Goal: Task Accomplishment & Management: Use online tool/utility

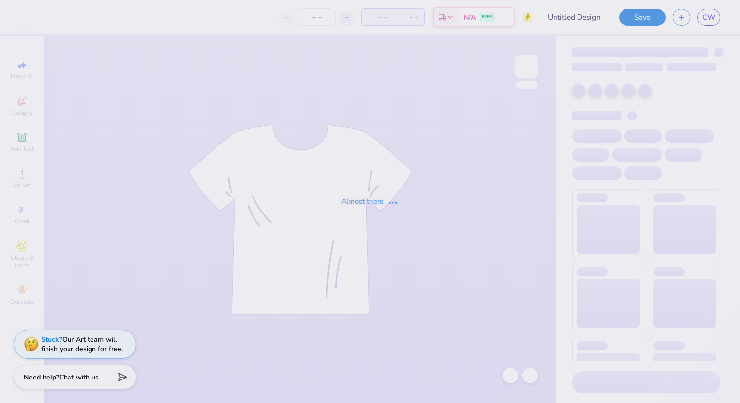
type input "DDD Sisterhood"
type input "36"
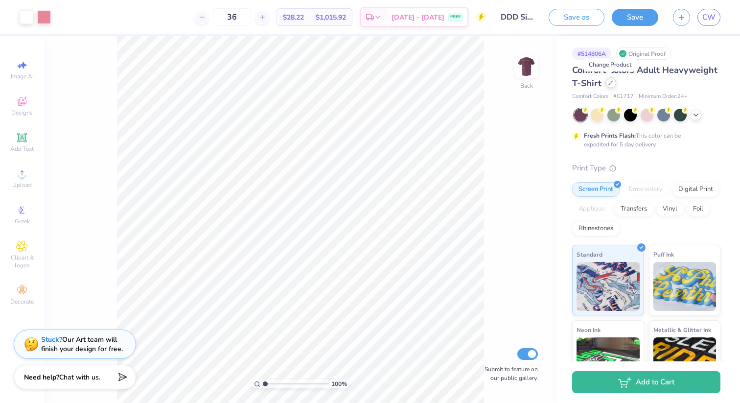
click at [606, 84] on div at bounding box center [611, 82] width 11 height 11
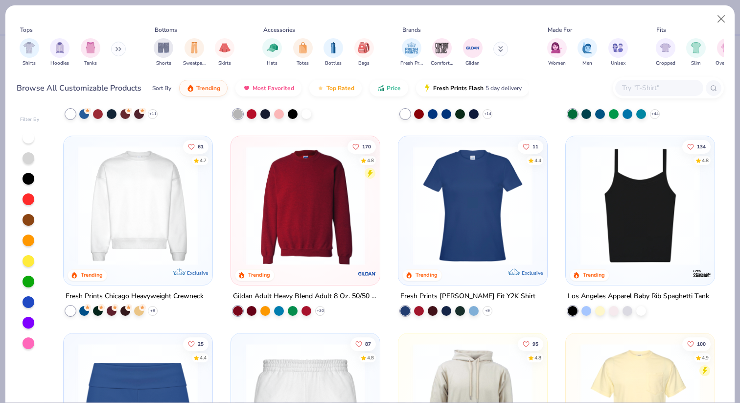
scroll to position [580, 0]
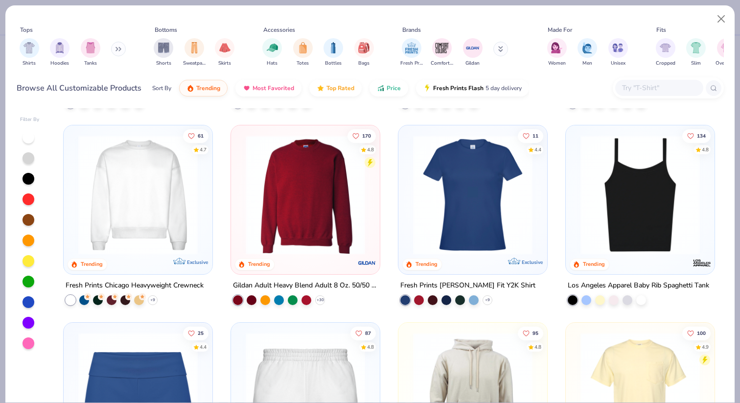
click at [120, 231] on img at bounding box center [137, 194] width 129 height 119
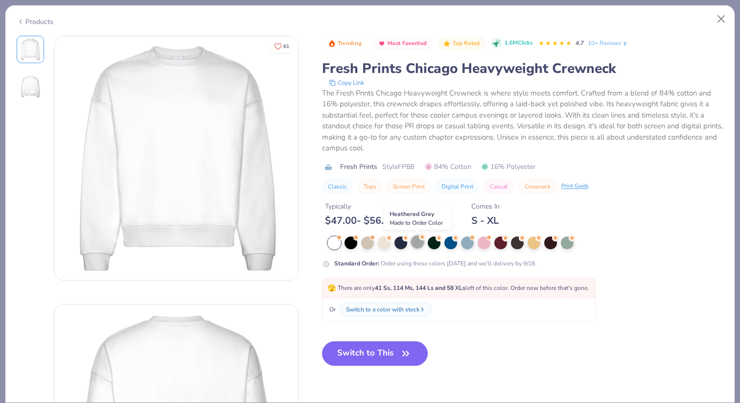
click at [419, 240] on icon at bounding box center [422, 237] width 7 height 7
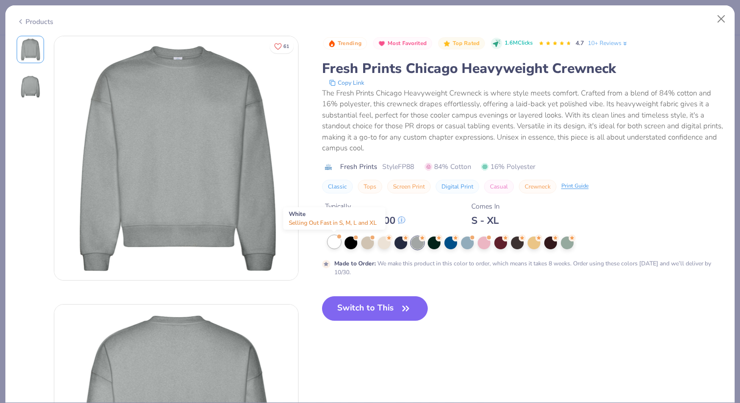
click at [336, 241] on div at bounding box center [334, 242] width 13 height 13
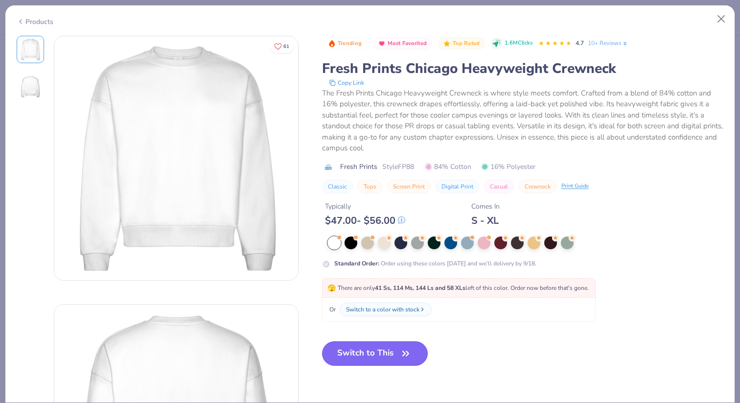
click at [376, 359] on button "Switch to This" at bounding box center [375, 353] width 106 height 24
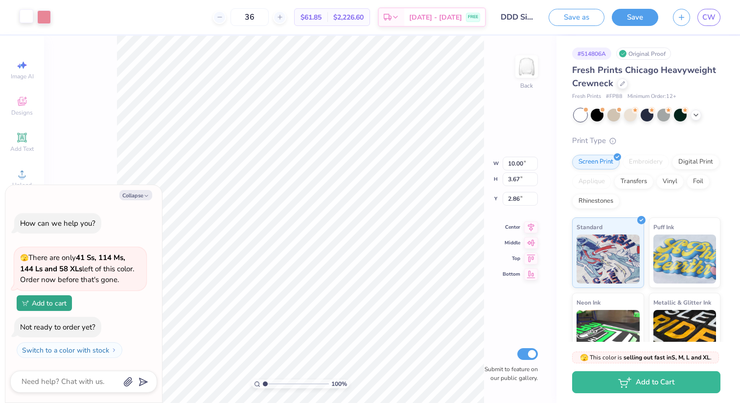
click at [27, 18] on div at bounding box center [27, 16] width 14 height 14
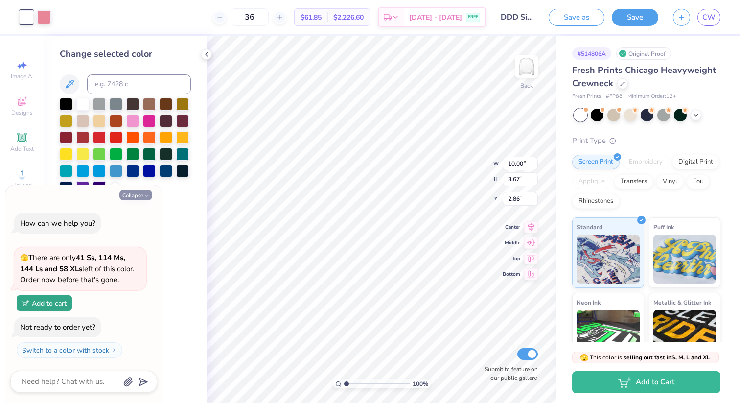
click at [143, 196] on icon "button" at bounding box center [146, 196] width 6 height 6
type textarea "x"
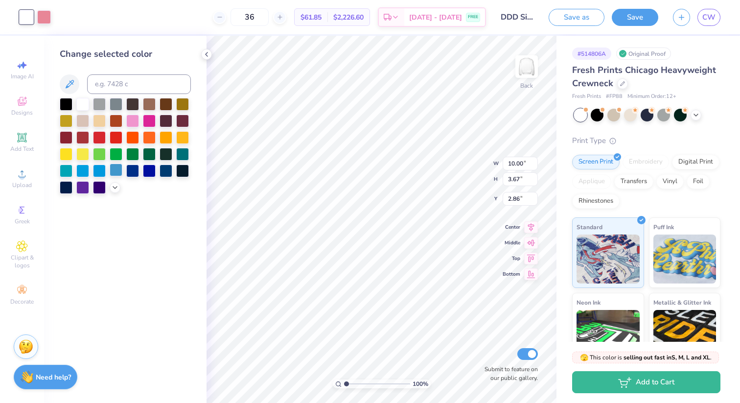
click at [118, 168] on div at bounding box center [116, 170] width 13 height 13
click at [45, 20] on div at bounding box center [44, 16] width 14 height 14
click at [100, 106] on div at bounding box center [99, 103] width 13 height 13
click at [84, 101] on div at bounding box center [82, 103] width 13 height 13
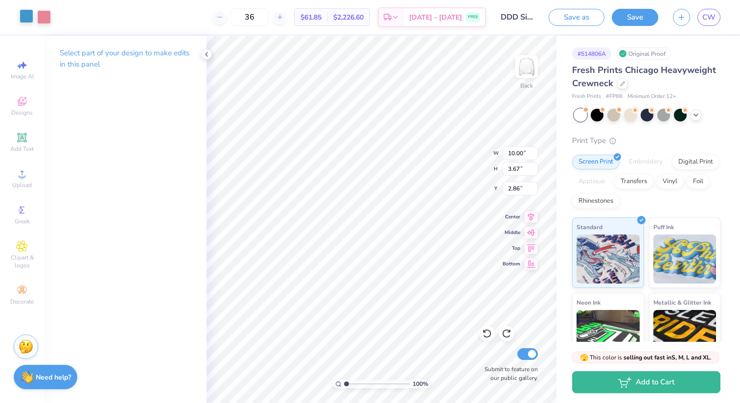
click at [26, 16] on div at bounding box center [27, 16] width 14 height 14
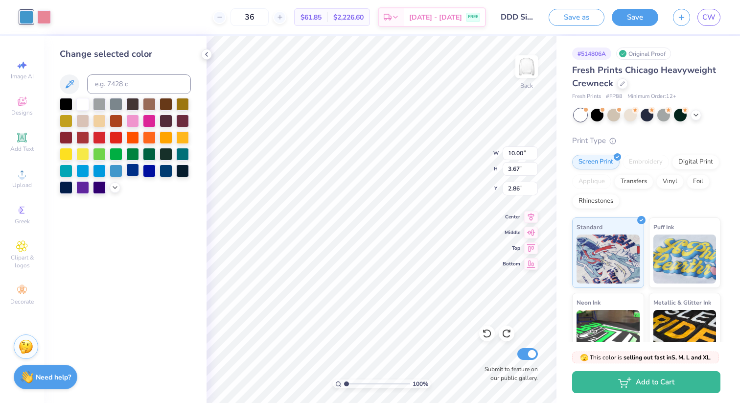
click at [134, 167] on div at bounding box center [132, 170] width 13 height 13
click at [147, 172] on div at bounding box center [149, 170] width 13 height 13
click at [85, 169] on div at bounding box center [82, 170] width 13 height 13
click at [102, 169] on div at bounding box center [99, 170] width 13 height 13
click at [118, 169] on div at bounding box center [116, 170] width 13 height 13
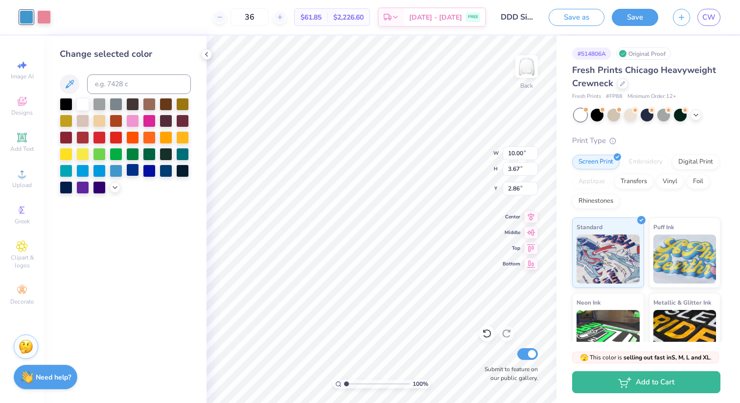
click at [128, 169] on div at bounding box center [132, 170] width 13 height 13
click at [141, 170] on div at bounding box center [125, 146] width 131 height 96
click at [527, 62] on img at bounding box center [526, 66] width 39 height 39
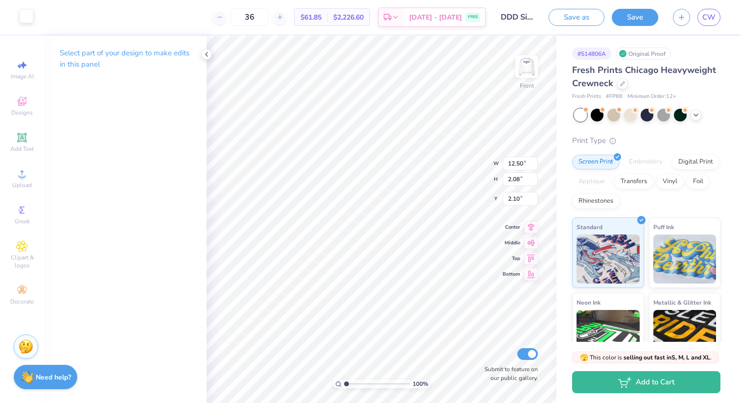
click at [26, 17] on div at bounding box center [27, 16] width 14 height 14
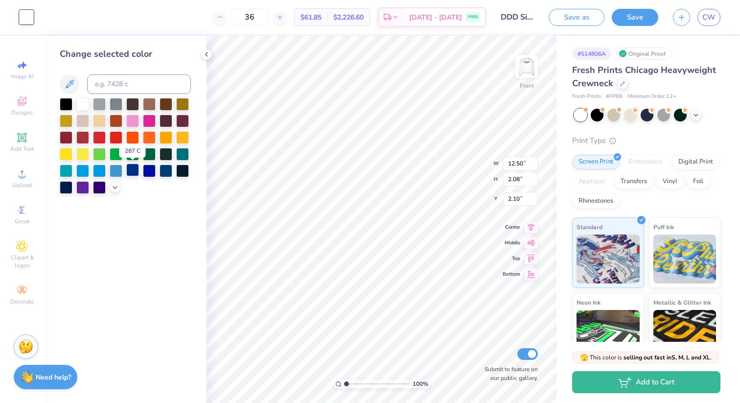
click at [138, 171] on div at bounding box center [132, 170] width 13 height 13
type input "4.80"
click at [206, 57] on icon at bounding box center [207, 54] width 8 height 8
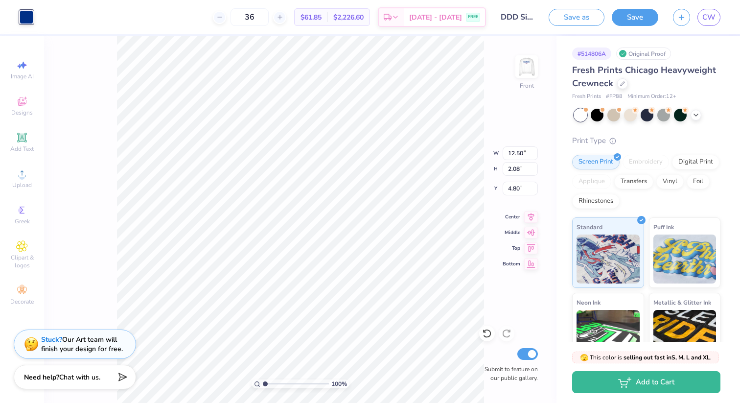
type input "14.16"
type input "2.36"
type input "5.68"
type input "5.26"
click at [532, 59] on img at bounding box center [526, 66] width 39 height 39
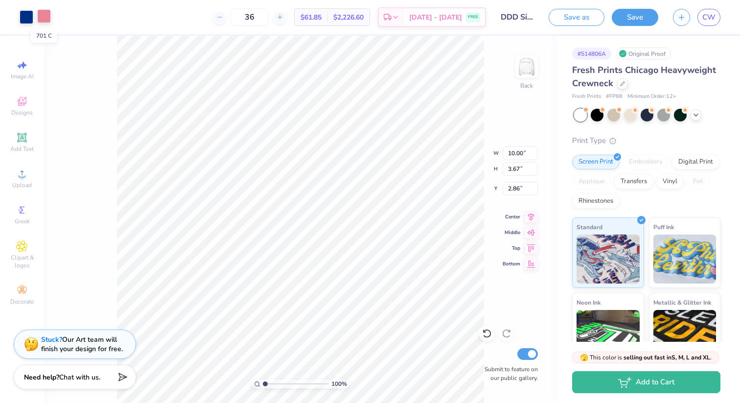
click at [44, 20] on div at bounding box center [44, 16] width 14 height 14
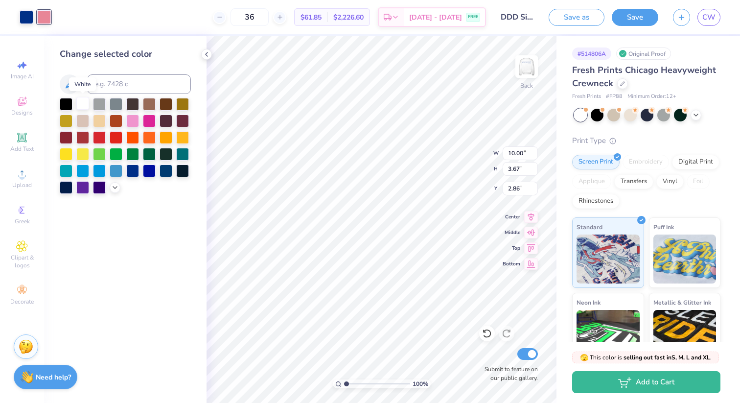
click at [83, 106] on div at bounding box center [82, 103] width 13 height 13
click at [99, 107] on div at bounding box center [99, 103] width 13 height 13
click at [115, 106] on div at bounding box center [116, 103] width 13 height 13
click at [76, 126] on div at bounding box center [82, 120] width 13 height 13
click at [104, 120] on div at bounding box center [99, 120] width 13 height 13
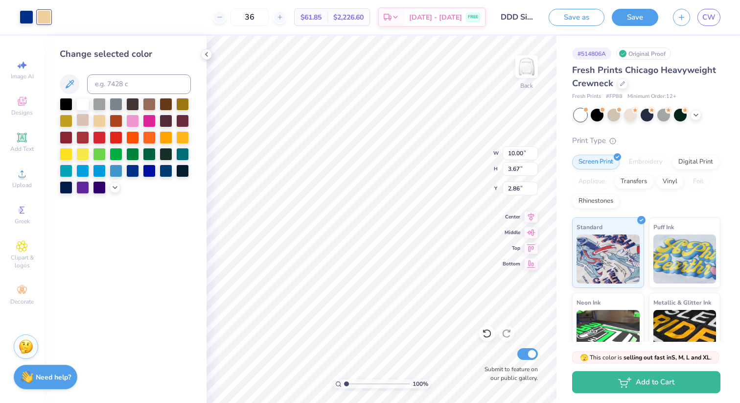
click at [87, 118] on div at bounding box center [82, 120] width 13 height 13
click at [85, 156] on div at bounding box center [82, 153] width 13 height 13
click at [98, 106] on div at bounding box center [99, 103] width 13 height 13
click at [71, 106] on div at bounding box center [66, 103] width 13 height 13
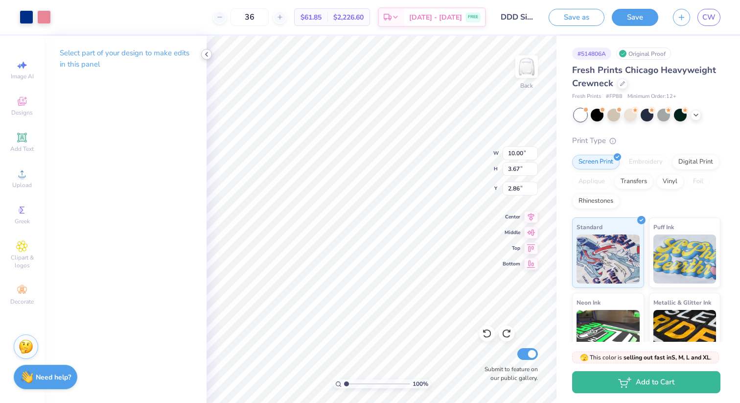
click at [207, 57] on icon at bounding box center [207, 54] width 8 height 8
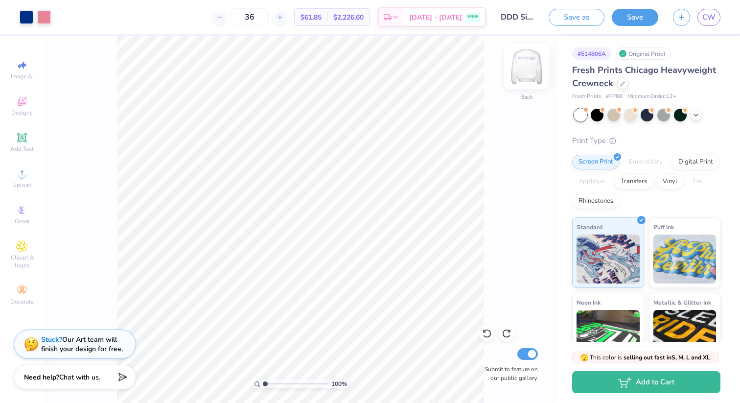
click at [527, 66] on img at bounding box center [526, 66] width 39 height 39
click at [711, 19] on span "CW" at bounding box center [709, 17] width 13 height 11
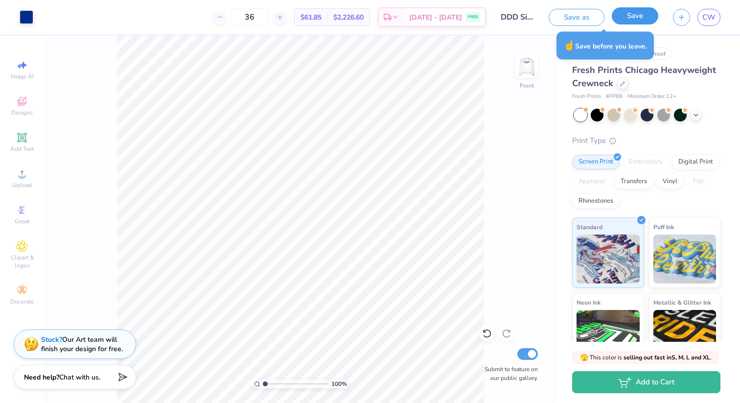
click at [647, 16] on button "Save" at bounding box center [635, 15] width 47 height 17
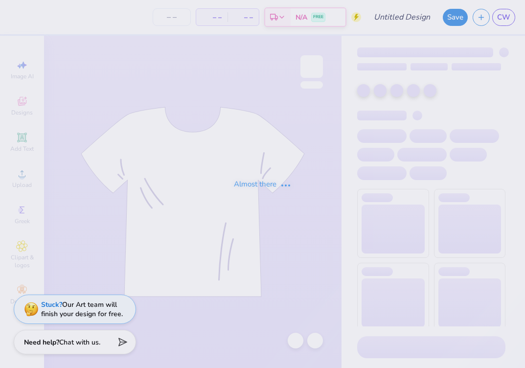
type input "DDD Sisterhood"
type input "36"
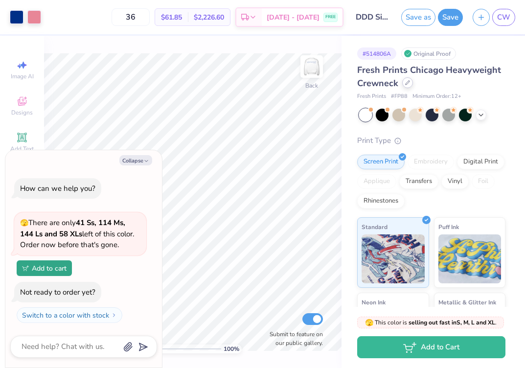
click at [406, 84] on icon at bounding box center [407, 82] width 5 height 5
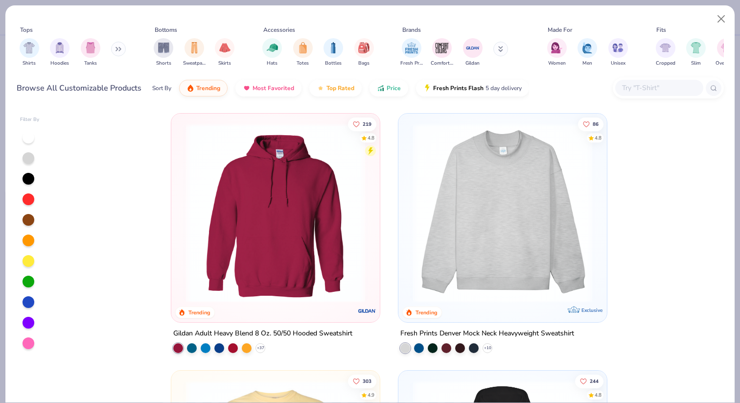
click at [427, 55] on div "Fresh Prints Comfort Colors Gildan" at bounding box center [460, 52] width 123 height 36
click at [444, 51] on img "filter for Comfort Colors" at bounding box center [442, 47] width 15 height 15
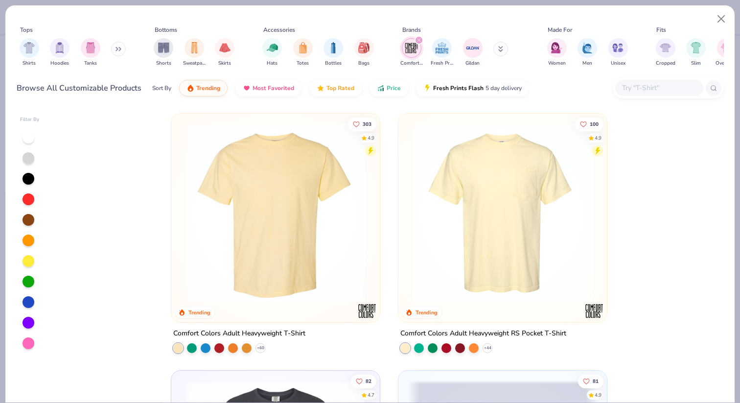
click at [283, 252] on img at bounding box center [275, 212] width 189 height 179
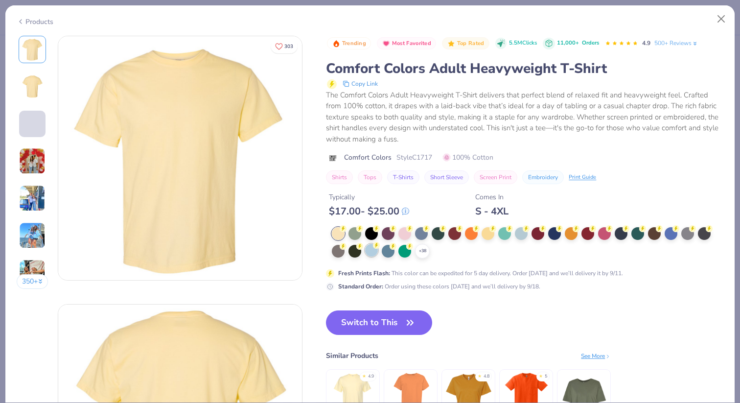
click at [371, 254] on div at bounding box center [371, 250] width 13 height 13
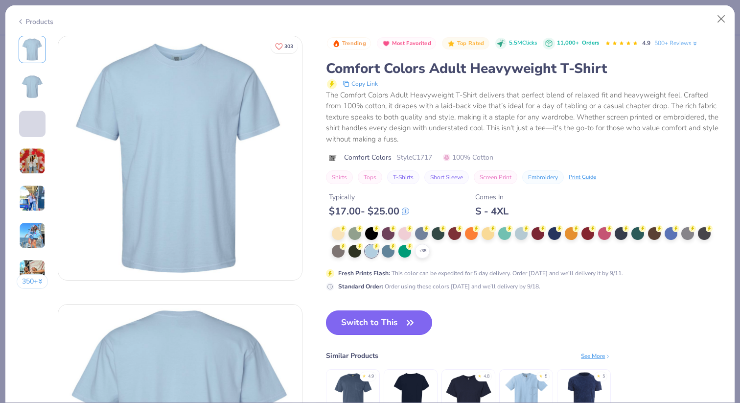
click at [371, 324] on button "Switch to This" at bounding box center [379, 322] width 106 height 24
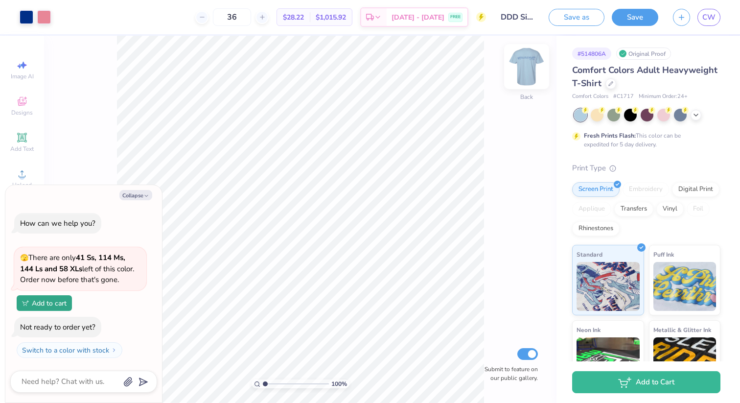
click at [525, 63] on img at bounding box center [526, 66] width 39 height 39
click at [26, 17] on div at bounding box center [27, 16] width 14 height 14
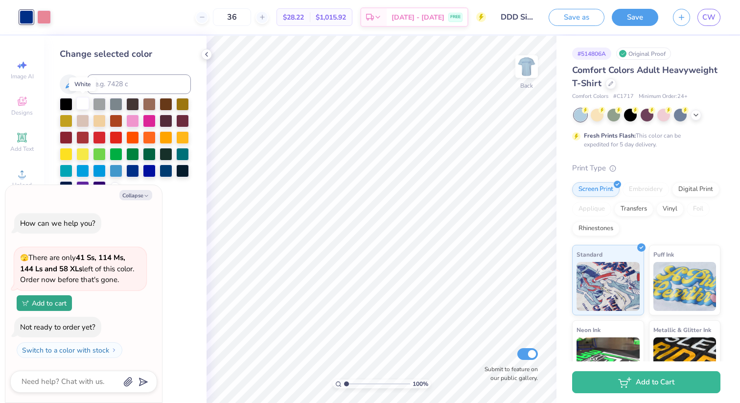
click at [82, 100] on div at bounding box center [82, 103] width 13 height 13
click at [524, 68] on img at bounding box center [526, 66] width 39 height 39
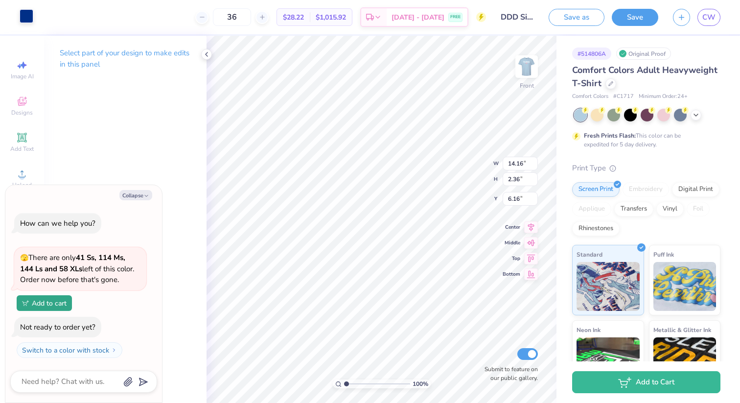
click at [20, 13] on div at bounding box center [27, 16] width 14 height 14
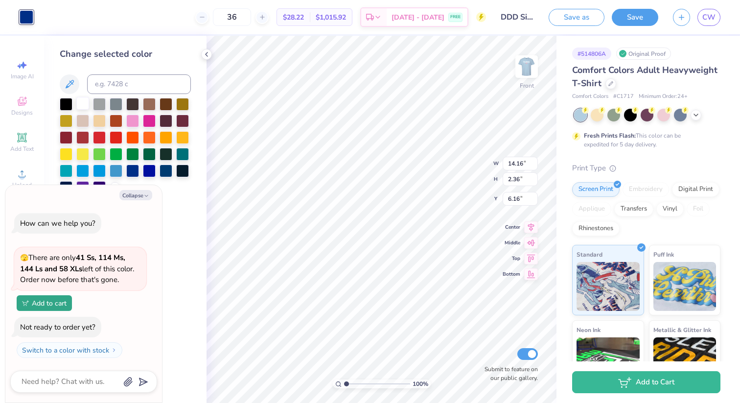
click at [81, 102] on div at bounding box center [82, 103] width 13 height 13
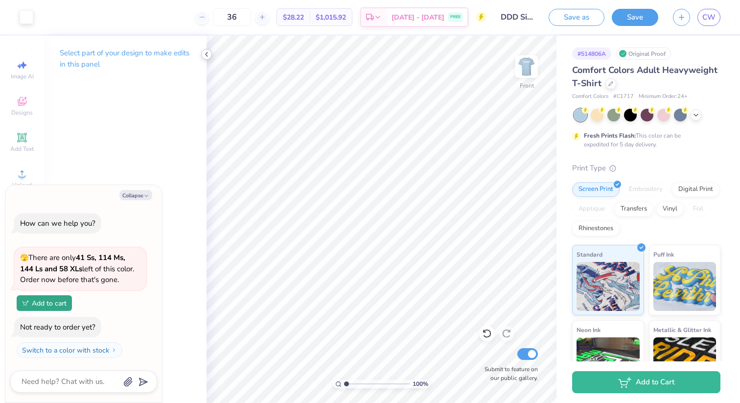
click at [204, 53] on icon at bounding box center [207, 54] width 8 height 8
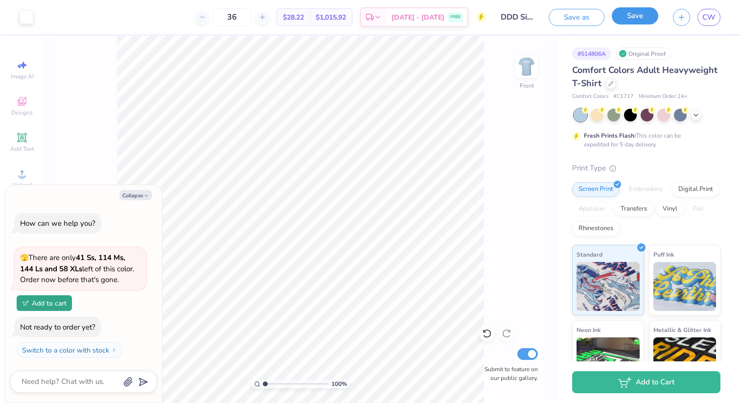
click at [525, 13] on button "Save" at bounding box center [635, 15] width 47 height 17
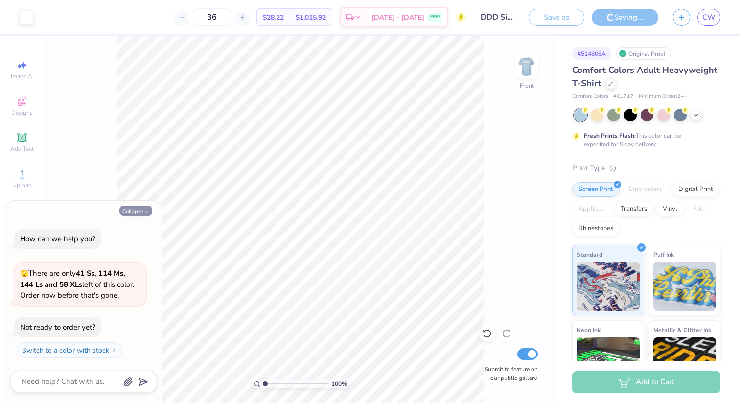
click at [139, 211] on button "Collapse" at bounding box center [135, 211] width 33 height 10
type textarea "x"
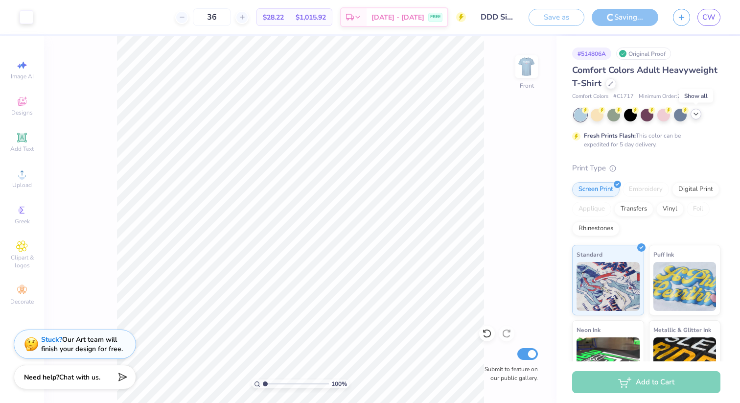
click at [525, 116] on icon at bounding box center [696, 114] width 8 height 8
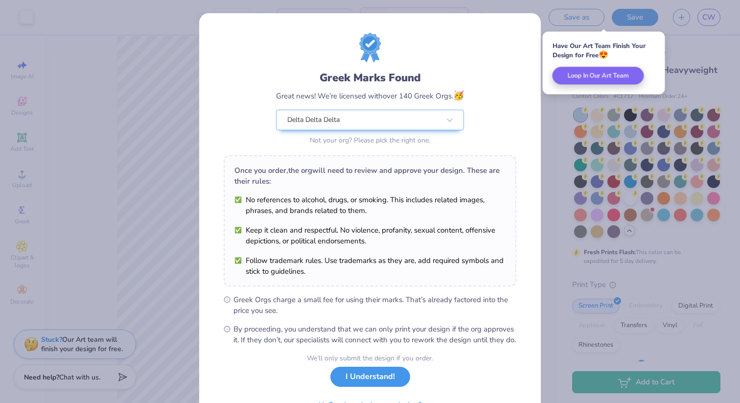
click at [363, 368] on button "I Understand!" at bounding box center [371, 377] width 80 height 20
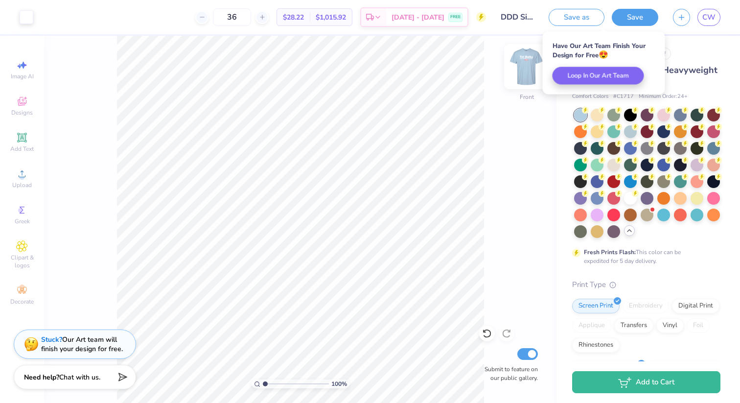
click at [520, 67] on img at bounding box center [526, 66] width 39 height 39
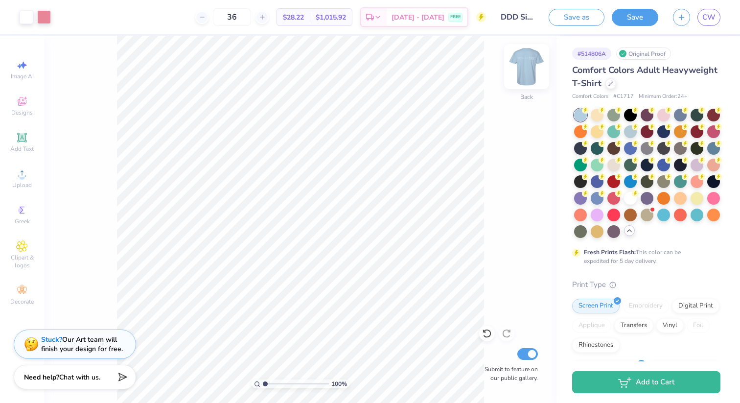
click at [525, 69] on img at bounding box center [526, 66] width 39 height 39
click at [525, 63] on img at bounding box center [526, 66] width 39 height 39
click at [20, 14] on div at bounding box center [27, 16] width 14 height 14
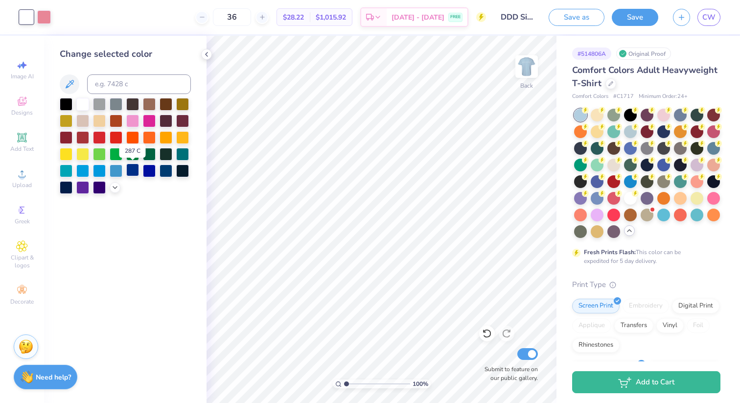
click at [134, 173] on div at bounding box center [132, 170] width 13 height 13
click at [525, 71] on img at bounding box center [526, 66] width 39 height 39
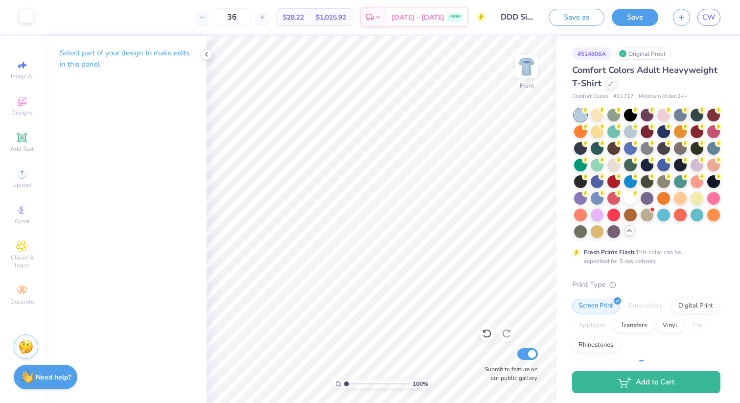
click at [21, 15] on div at bounding box center [27, 16] width 14 height 14
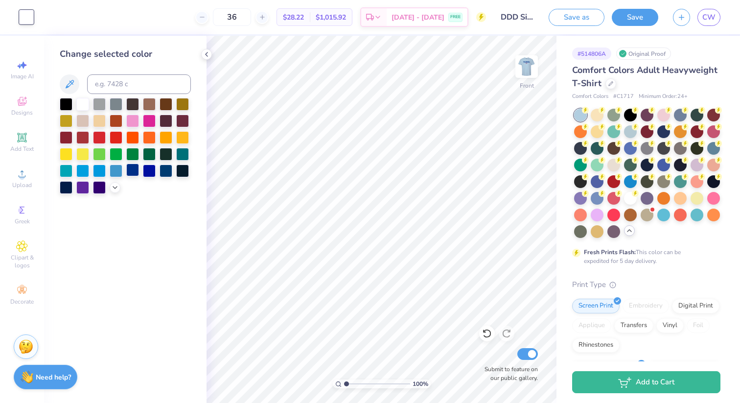
click at [128, 173] on div at bounding box center [132, 170] width 13 height 13
click at [204, 53] on icon at bounding box center [207, 54] width 8 height 8
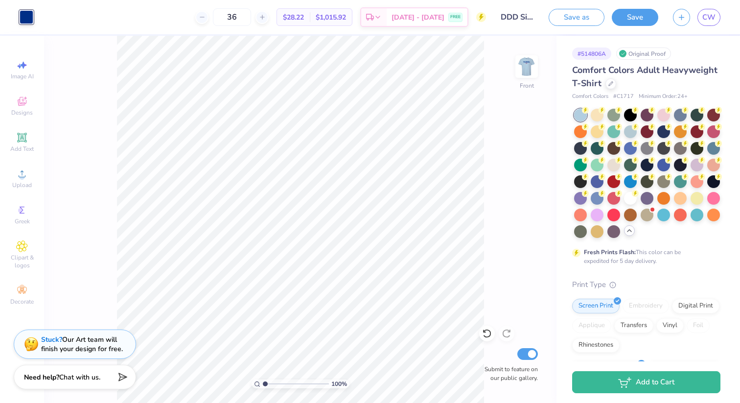
click at [513, 63] on div "100 % Front Submit to feature on our public gallery." at bounding box center [300, 219] width 513 height 367
click at [524, 63] on img at bounding box center [526, 66] width 39 height 39
click at [524, 66] on img at bounding box center [526, 66] width 39 height 39
